Goal: Register for event/course

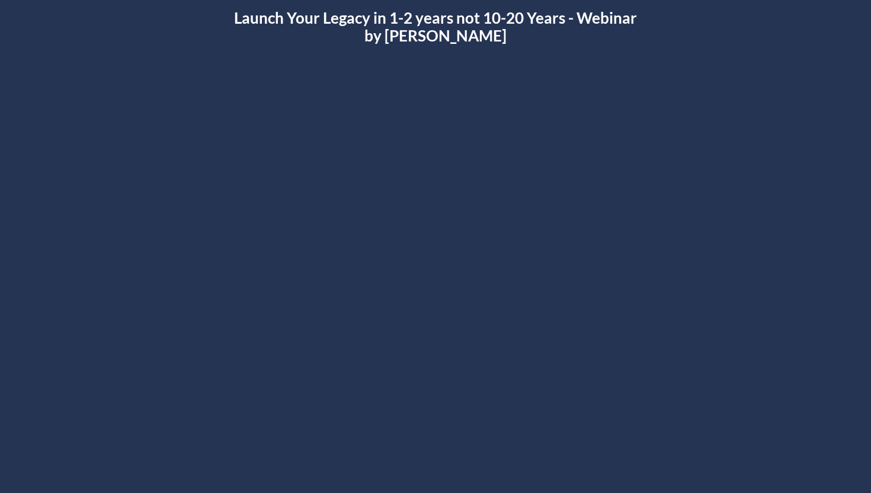
scroll to position [44, 0]
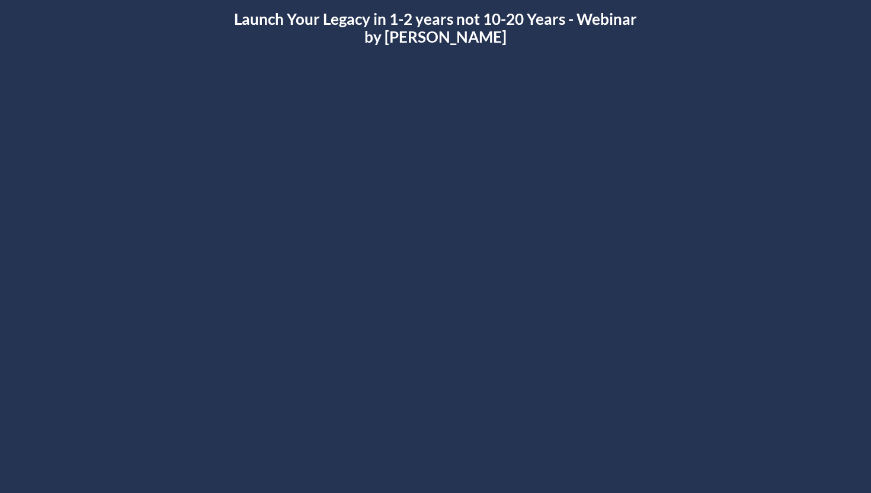
click at [436, 275] on div at bounding box center [435, 278] width 686 height 386
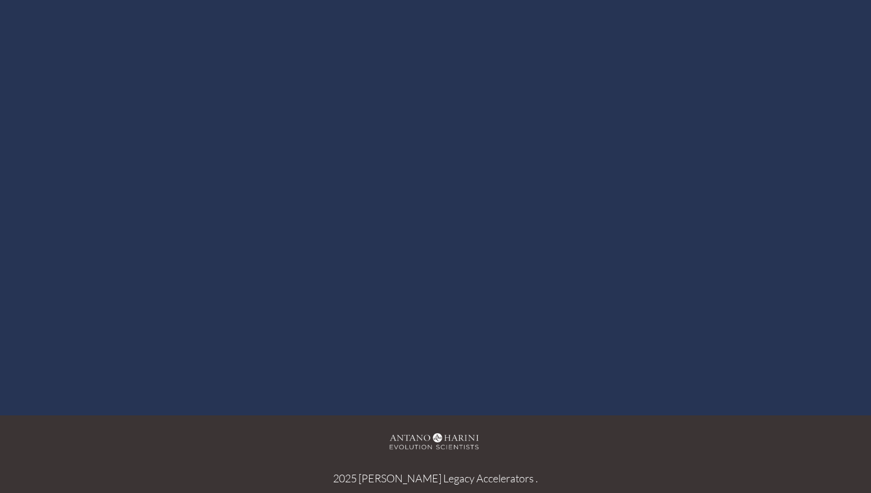
scroll to position [171, 0]
click at [440, 177] on div at bounding box center [435, 173] width 686 height 386
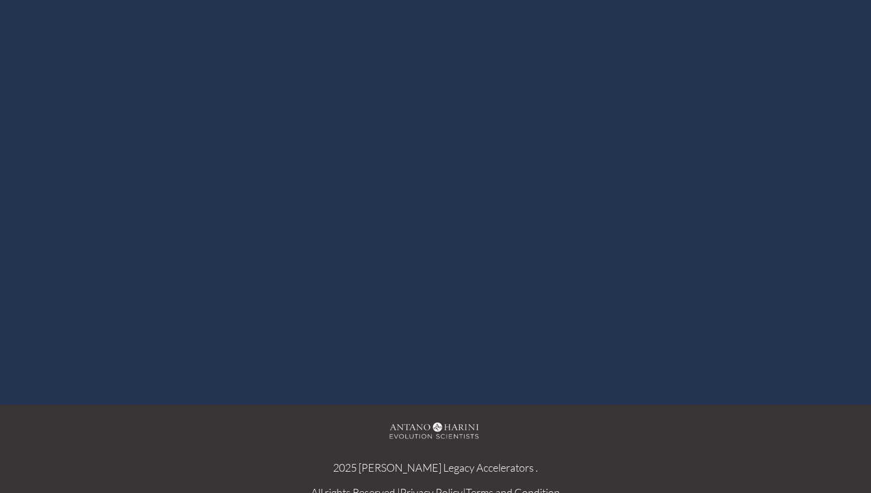
scroll to position [173, 0]
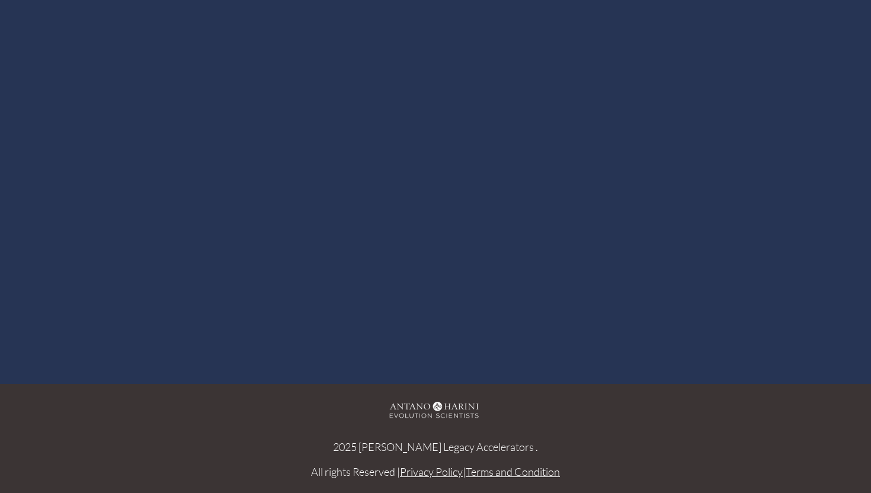
click at [436, 160] on div at bounding box center [435, 149] width 686 height 386
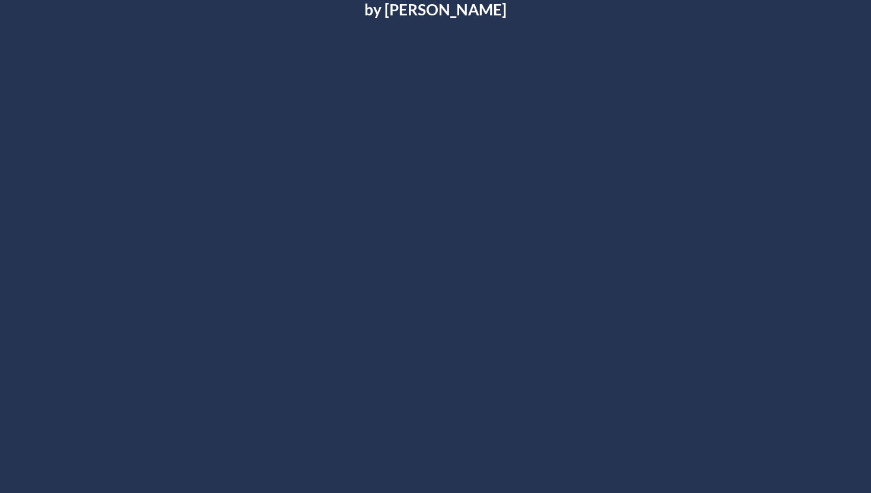
scroll to position [72, 0]
